Goal: Use online tool/utility: Utilize a website feature to perform a specific function

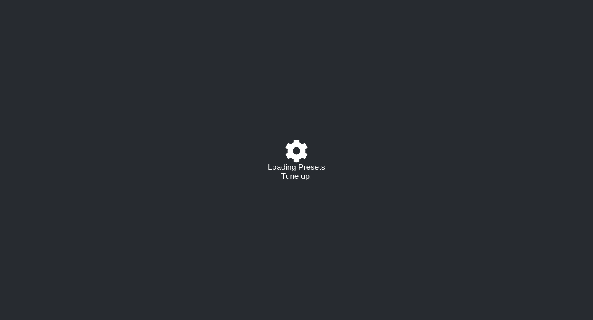
select select "/023927597434"
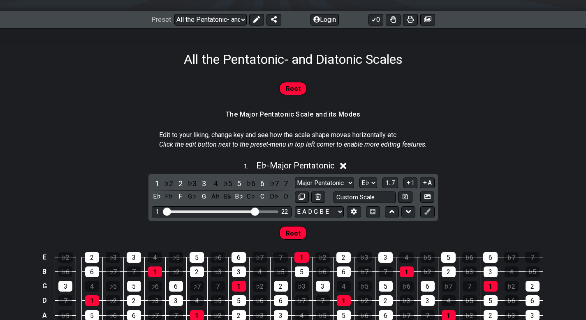
scroll to position [123, 0]
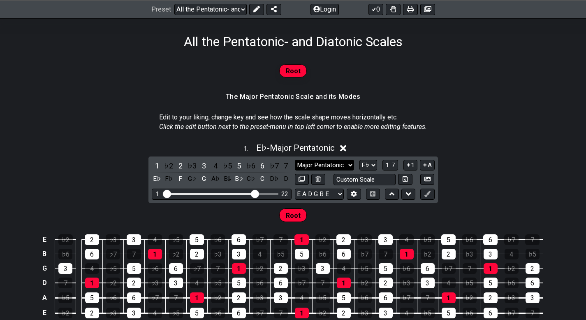
click at [337, 163] on select "Major Pentatonic Root Minor Pentatonic Major Pentatonic Minor Blues Major Blues…" at bounding box center [324, 165] width 59 height 11
click at [295, 160] on select "Major Pentatonic Root Minor Pentatonic Major Pentatonic Minor Blues Major Blues…" at bounding box center [324, 165] width 59 height 11
click at [157, 166] on div "1" at bounding box center [157, 165] width 11 height 11
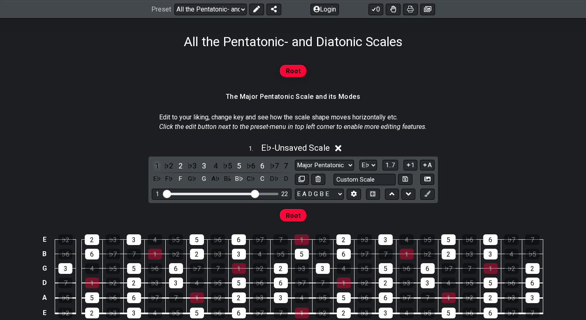
click at [157, 166] on div "1" at bounding box center [157, 165] width 11 height 11
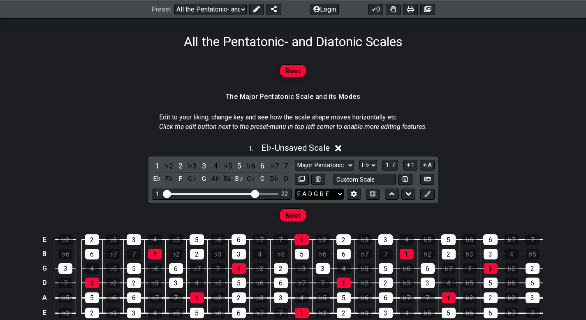
click at [320, 193] on select "E A D G B E E A D G B E E A D G B E B E A D F♯ B A D G C E A D A D G B E E♭ A♭ …" at bounding box center [319, 193] width 49 height 11
click at [472, 107] on section "The Major Pentatonic Scale and its Modes" at bounding box center [293, 99] width 586 height 21
click at [365, 162] on select "A♭ A A♯ B♭ B C C♯ D♭ D D♯ E♭ E F F♯ G♭ G G♯" at bounding box center [369, 165] width 18 height 11
click at [360, 160] on select "A♭ A A♯ B♭ B C C♯ D♭ D D♯ E♭ E F F♯ G♭ G G♯" at bounding box center [369, 165] width 18 height 11
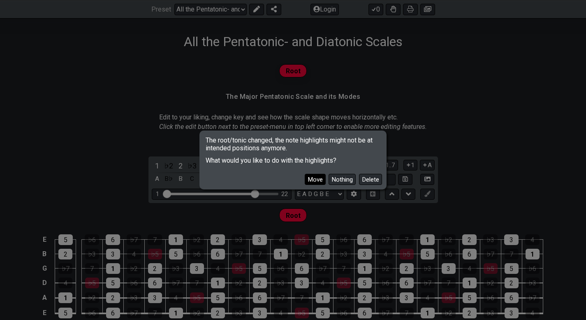
click at [317, 180] on button "Move" at bounding box center [315, 179] width 21 height 11
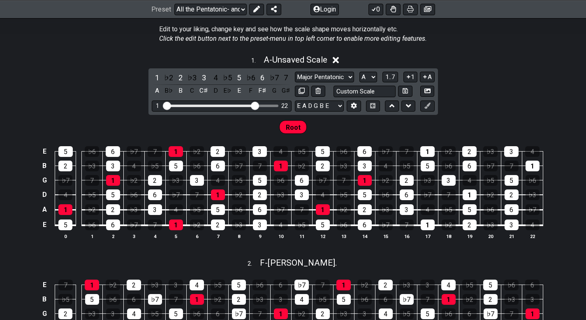
scroll to position [165, 0]
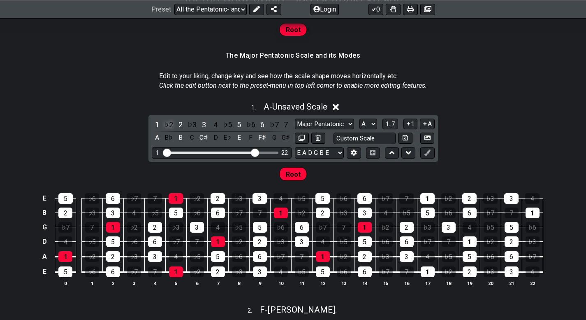
click at [165, 124] on div "♭2" at bounding box center [168, 124] width 11 height 11
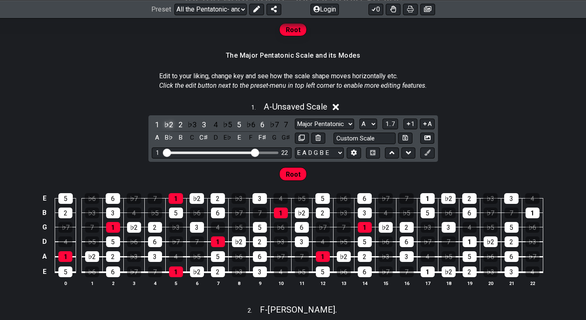
click at [165, 124] on div "♭2" at bounding box center [168, 124] width 11 height 11
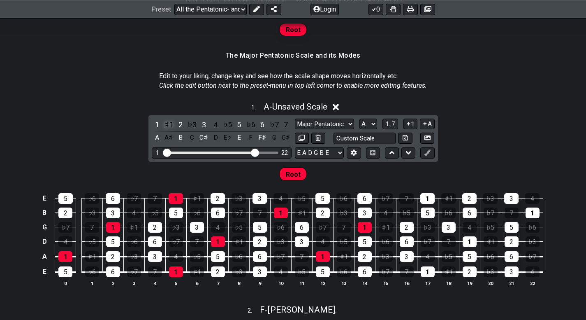
click at [172, 126] on div "♯1" at bounding box center [168, 124] width 11 height 11
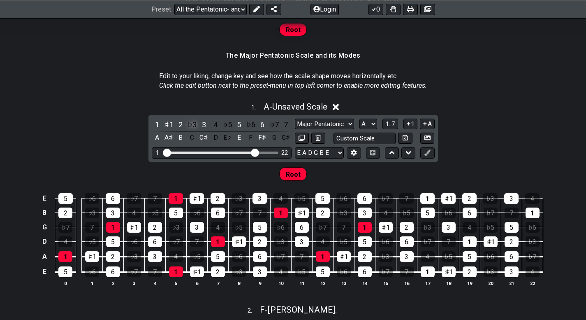
click at [193, 124] on div "♭3" at bounding box center [192, 124] width 11 height 11
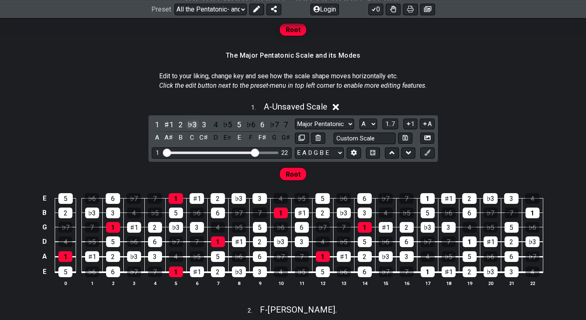
click at [193, 124] on div "♭3" at bounding box center [192, 124] width 11 height 11
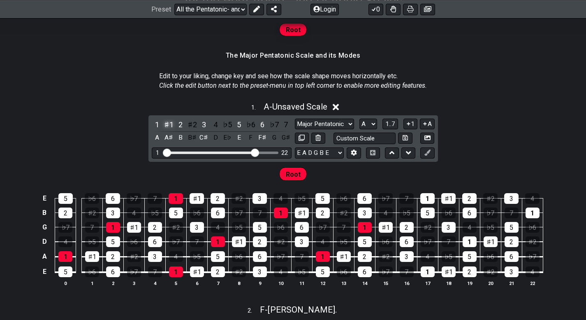
click at [168, 121] on div "♯1" at bounding box center [168, 124] width 11 height 11
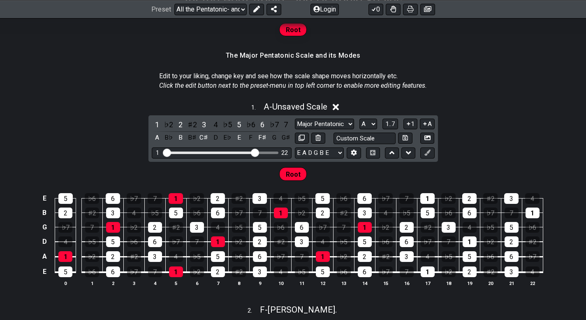
click at [168, 121] on div "♭2" at bounding box center [168, 124] width 11 height 11
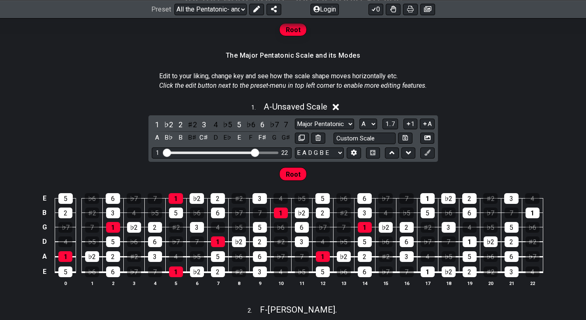
click at [168, 121] on div "♭2" at bounding box center [168, 124] width 11 height 11
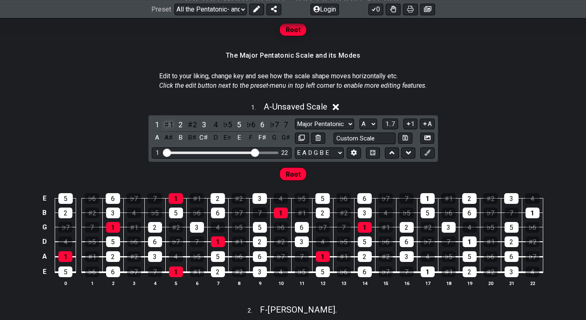
click at [171, 124] on div "♯1" at bounding box center [168, 124] width 11 height 11
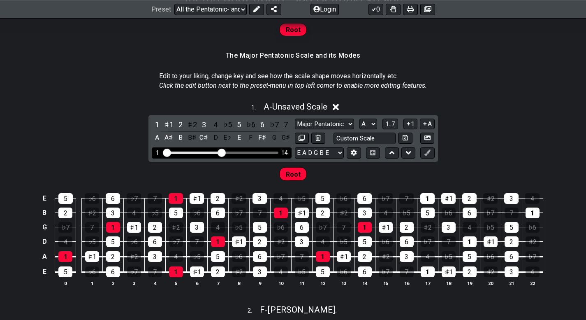
drag, startPoint x: 253, startPoint y: 154, endPoint x: 221, endPoint y: 158, distance: 32.5
click at [221, 152] on input "Visible fret range" at bounding box center [221, 152] width 117 height 0
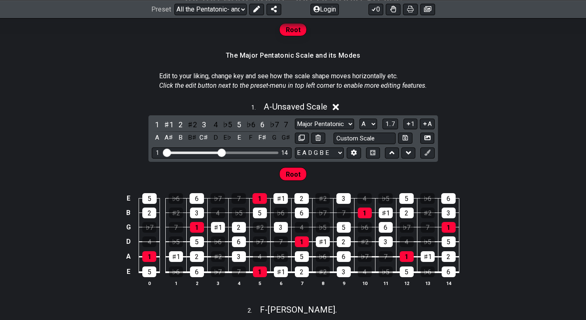
drag, startPoint x: 221, startPoint y: 158, endPoint x: 201, endPoint y: 159, distance: 20.2
click at [200, 161] on div "1 ♯1 2 ♯2 3 4 ♭5 5 ♭6 6 ♭7 7 A A♯ B B♯ C♯ D E♭ E F F♯ G G♯ Major Pentatonic Roo…" at bounding box center [294, 138] width 290 height 47
drag, startPoint x: 217, startPoint y: 154, endPoint x: 211, endPoint y: 157, distance: 6.6
click at [211, 157] on div "1 14" at bounding box center [222, 152] width 140 height 11
drag, startPoint x: 223, startPoint y: 149, endPoint x: 214, endPoint y: 158, distance: 12.5
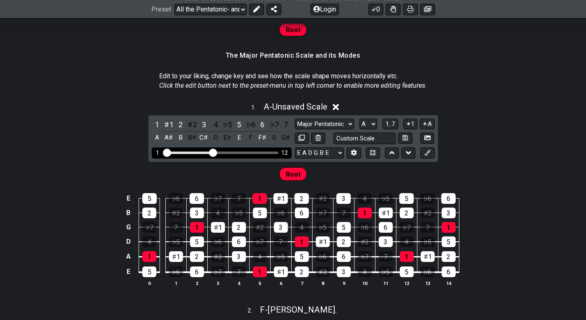
click at [214, 152] on input "Visible fret range" at bounding box center [221, 152] width 117 height 0
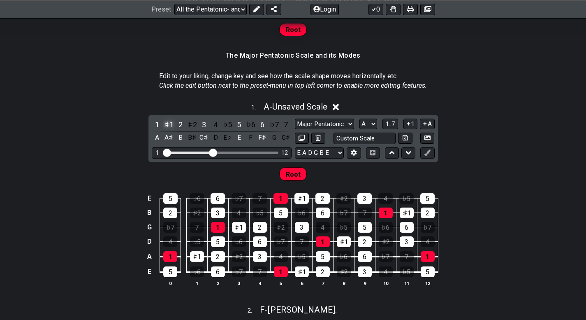
click at [166, 124] on div "♯1" at bounding box center [168, 124] width 11 height 11
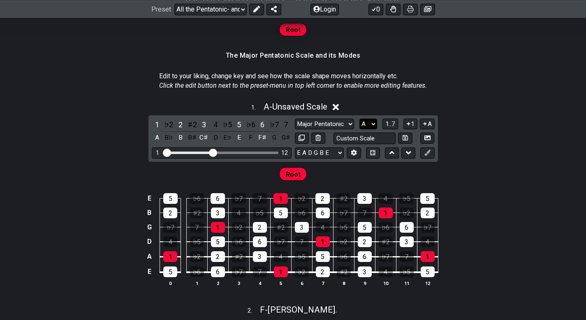
click at [364, 124] on select "A♭ A A♯ B♭ B C C♯ D♭ D D♯ E♭ E F F♯ G♭ G G♯" at bounding box center [369, 124] width 18 height 11
select select "C"
click at [360, 119] on select "A♭ A A♯ B♭ B C C♯ D♭ D D♯ E♭ E F F♯ G♭ G G♯" at bounding box center [369, 124] width 18 height 11
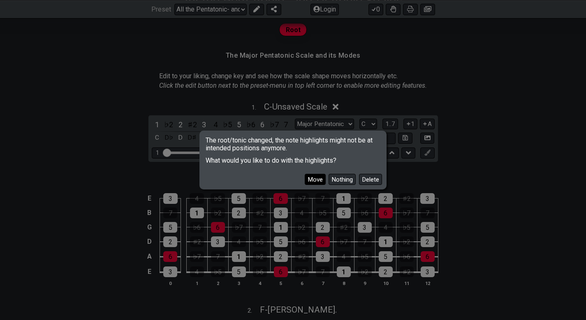
click at [311, 177] on button "Move" at bounding box center [315, 179] width 21 height 11
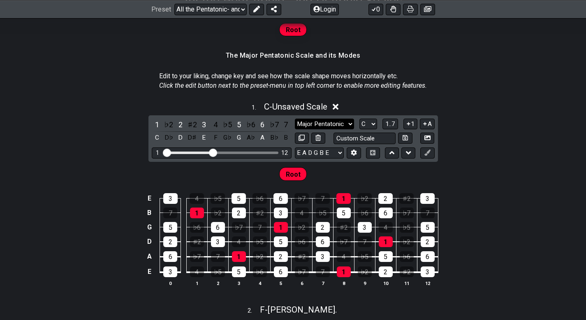
click at [348, 121] on select "Major Pentatonic Root Minor Pentatonic Major Pentatonic Minor Blues Major Blues…" at bounding box center [324, 124] width 59 height 11
select select "Minor Pentatonic"
click at [295, 119] on select "Major Pentatonic Root Minor Pentatonic Major Pentatonic Minor Blues Major Blues…" at bounding box center [324, 124] width 59 height 11
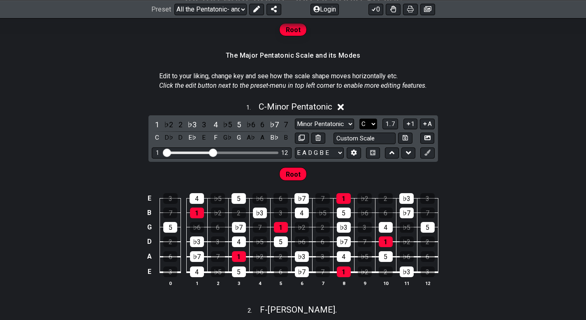
click at [363, 119] on select "A♭ A A♯ B♭ B C C♯ D♭ D D♯ E♭ E F F♯ G♭ G G♯" at bounding box center [369, 124] width 18 height 11
click at [360, 119] on select "A♭ A A♯ B♭ B C C♯ D♭ D D♯ E♭ E F F♯ G♭ G G♯" at bounding box center [369, 124] width 18 height 11
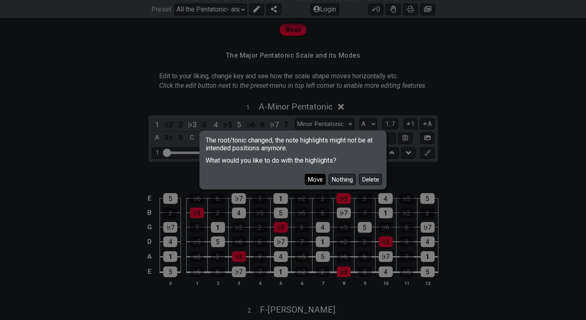
click at [316, 181] on button "Move" at bounding box center [315, 179] width 21 height 11
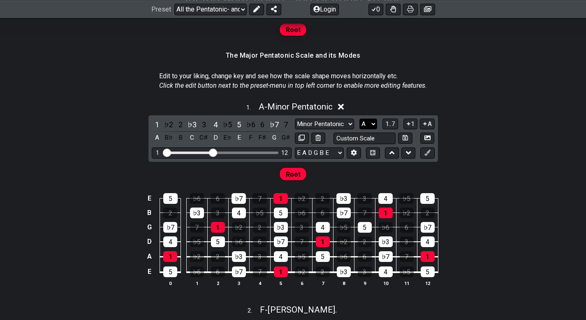
click at [375, 120] on select "A♭ A A♯ B♭ B C C♯ D♭ D D♯ E♭ E F F♯ G♭ G G♯" at bounding box center [369, 124] width 18 height 11
click at [360, 119] on select "A♭ A A♯ B♭ B C C♯ D♭ D D♯ E♭ E F F♯ G♭ G G♯" at bounding box center [369, 124] width 18 height 11
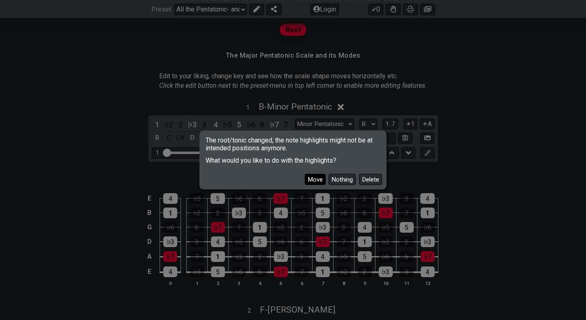
click at [314, 184] on button "Move" at bounding box center [315, 179] width 21 height 11
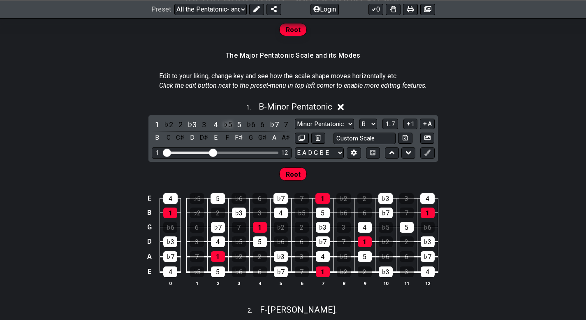
click at [227, 123] on div "♭5" at bounding box center [227, 124] width 11 height 11
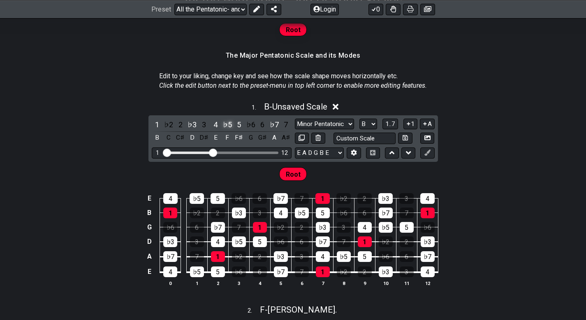
click at [227, 123] on div "♭5" at bounding box center [227, 124] width 11 height 11
click at [227, 123] on div "♯4" at bounding box center [227, 124] width 11 height 11
click at [226, 127] on div "♯4" at bounding box center [227, 124] width 11 height 11
click at [226, 128] on div "♭5" at bounding box center [227, 124] width 11 height 11
click at [372, 122] on select "A♭ A A♯ B♭ B C C♯ D♭ D D♯ E♭ E F F♯ G♭ G G♯" at bounding box center [369, 124] width 18 height 11
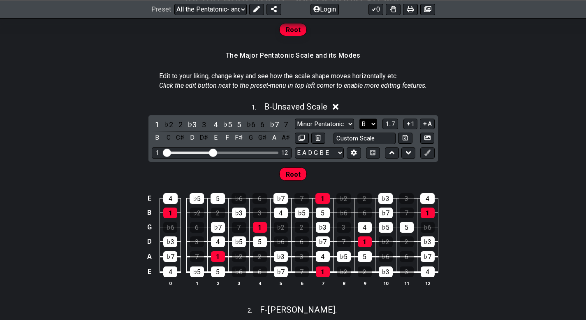
select select "A#"
click at [360, 119] on select "A♭ A A♯ B♭ B C C♯ D♭ D D♯ E♭ E F F♯ G♭ G G♯" at bounding box center [369, 124] width 18 height 11
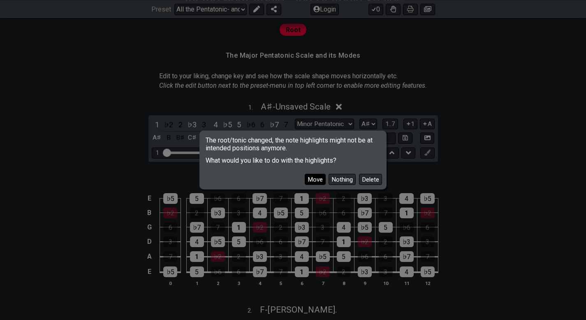
click at [316, 181] on button "Move" at bounding box center [315, 179] width 21 height 11
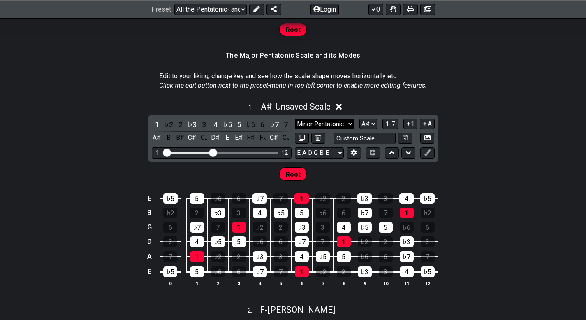
click at [348, 128] on select "Major Pentatonic Root Minor Pentatonic Major Pentatonic Minor Blues Major Blues…" at bounding box center [324, 124] width 59 height 11
click at [295, 119] on select "Major Pentatonic Root Minor Pentatonic Major Pentatonic Minor Blues Major Blues…" at bounding box center [324, 124] width 59 height 11
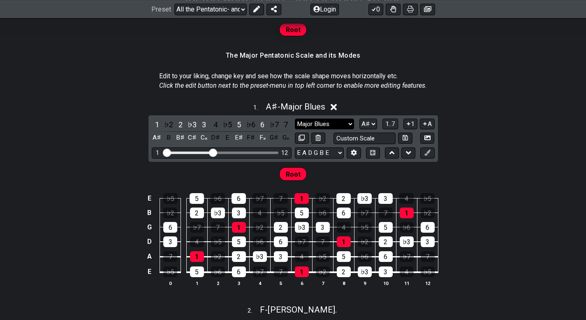
click at [349, 122] on select "Major Pentatonic Root Minor Pentatonic Major Pentatonic Minor Blues Major Blues…" at bounding box center [324, 124] width 59 height 11
select select "Minor Blues"
click at [295, 119] on select "Major Pentatonic Root Minor Pentatonic Major Pentatonic Minor Blues Major Blues…" at bounding box center [324, 124] width 59 height 11
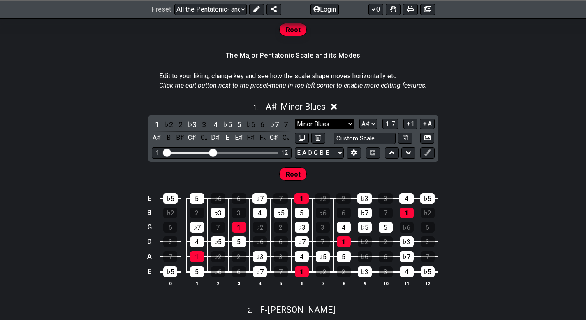
click at [351, 126] on select "Major Pentatonic Root Minor Pentatonic Major Pentatonic Minor Blues Major Blues…" at bounding box center [324, 124] width 59 height 11
click at [561, 135] on div "1 . A♯ - Minor Blues 1 ♭2 2 ♭3 3 4 ♭5 5 ♭6 6 ♭7 7 A♯ B B♯ C♯ C𝄪 D♯ E E♯ F♯ F𝄪 G…" at bounding box center [293, 197] width 586 height 201
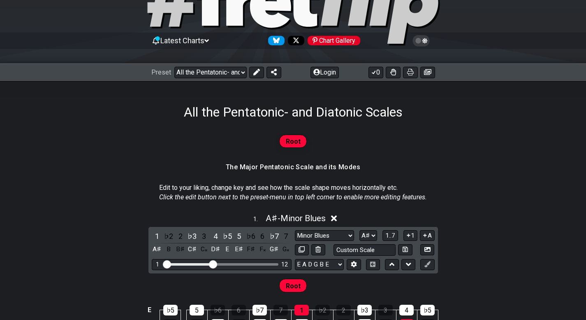
scroll to position [0, 0]
